Goal: Task Accomplishment & Management: Manage account settings

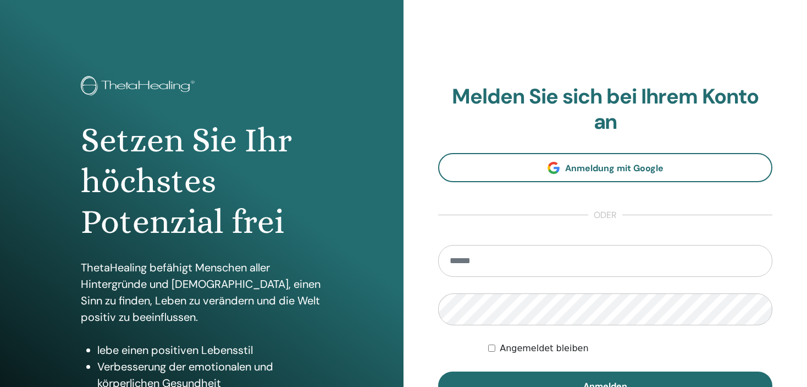
click at [538, 255] on input "email" at bounding box center [605, 261] width 334 height 32
type input "**********"
click at [438, 371] on button "Anmelden" at bounding box center [605, 385] width 334 height 29
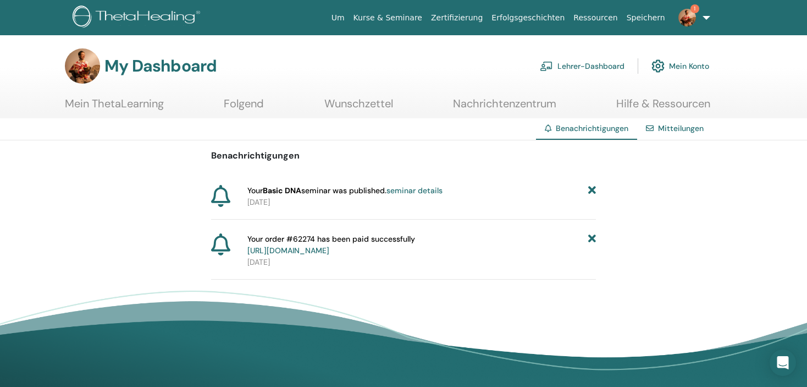
click at [345, 185] on span "Your Basic DNA seminar was published. seminar details" at bounding box center [344, 191] width 195 height 12
click at [344, 193] on span "Your Basic DNA seminar was published. seminar details" at bounding box center [344, 191] width 195 height 12
click at [593, 190] on icon at bounding box center [592, 191] width 8 height 12
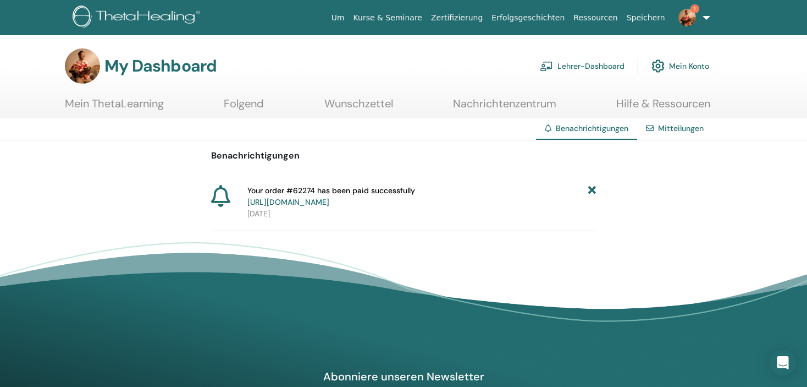
click at [591, 192] on icon at bounding box center [592, 196] width 8 height 23
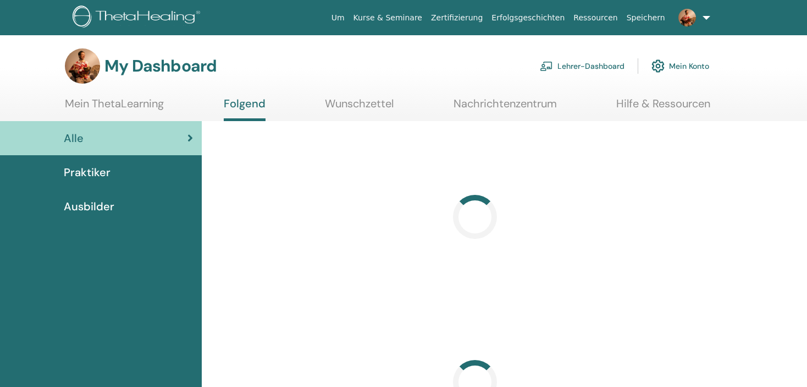
click at [583, 63] on link "Lehrer-Dashboard" at bounding box center [582, 66] width 85 height 24
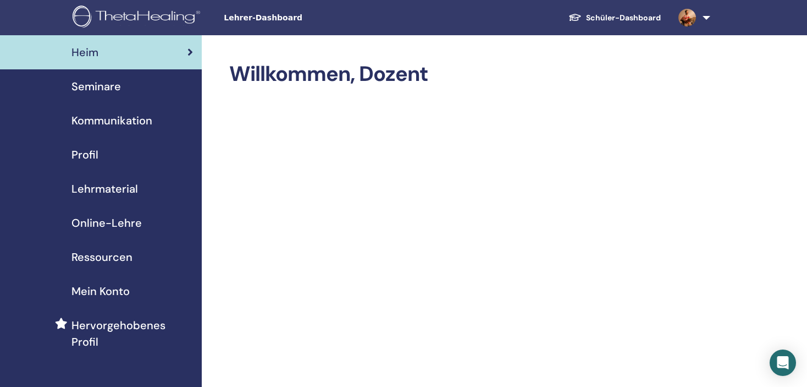
click at [107, 87] on span "Seminare" at bounding box center [95, 86] width 49 height 16
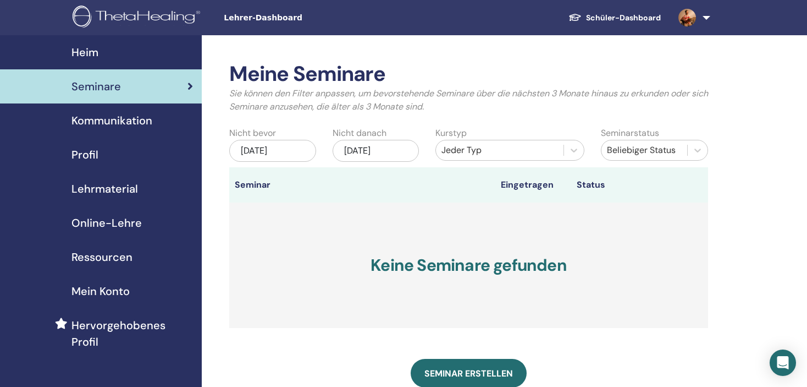
click at [362, 148] on div "[DATE]" at bounding box center [376, 151] width 87 height 22
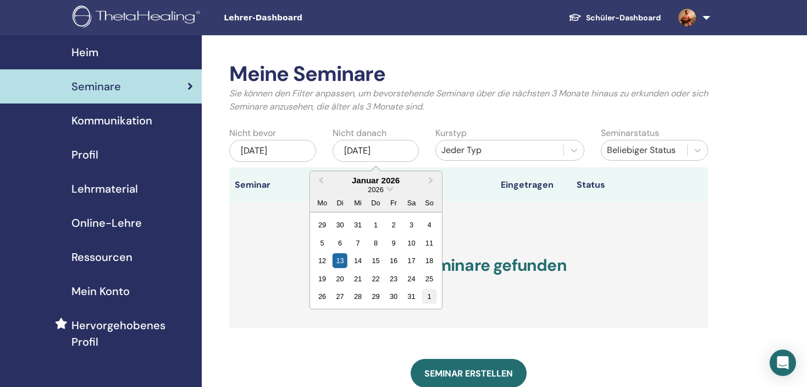
click at [430, 295] on div "1" at bounding box center [429, 296] width 15 height 15
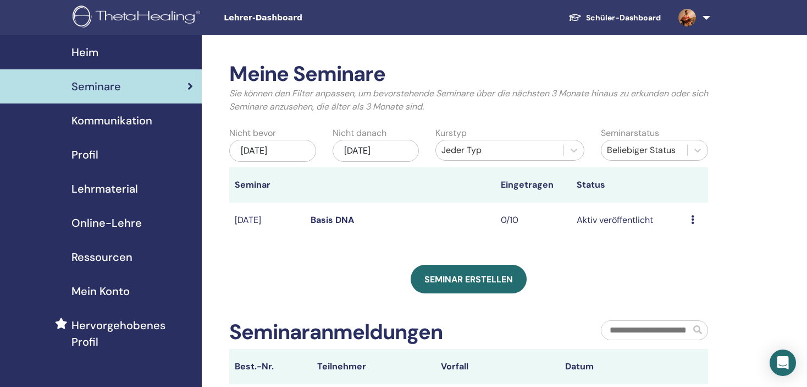
click at [340, 220] on link "Basis DNA" at bounding box center [332, 220] width 43 height 12
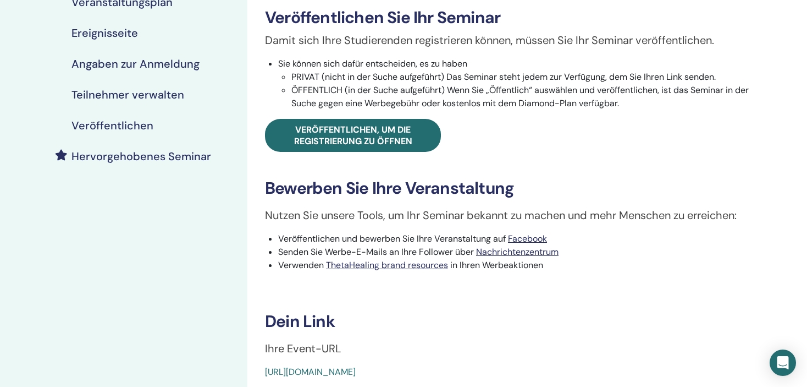
scroll to position [165, 0]
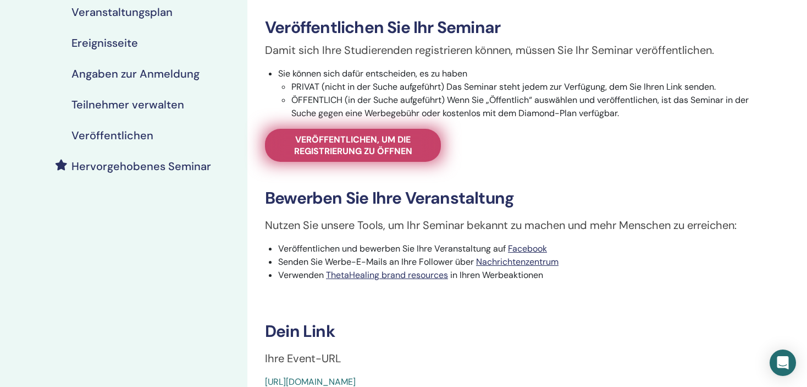
click at [354, 137] on span "Veröffentlichen, um die Registrierung zu öffnen" at bounding box center [353, 145] width 148 height 23
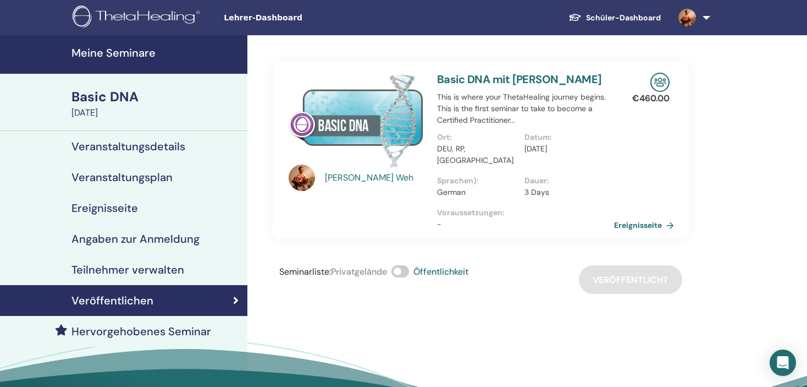
click at [640, 217] on link "Ereignisseite" at bounding box center [646, 225] width 64 height 16
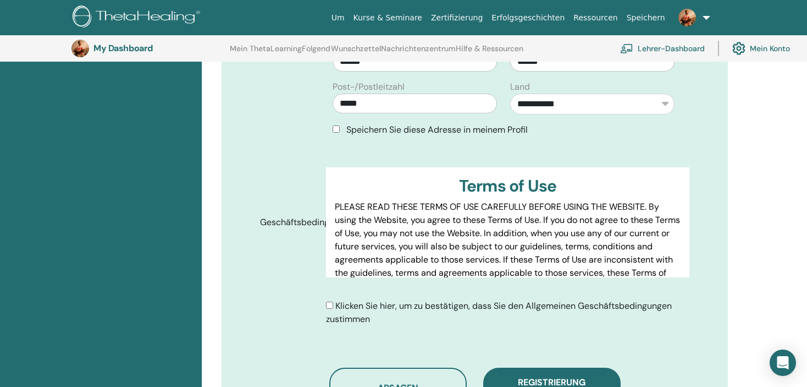
scroll to position [521, 0]
